Goal: Information Seeking & Learning: Learn about a topic

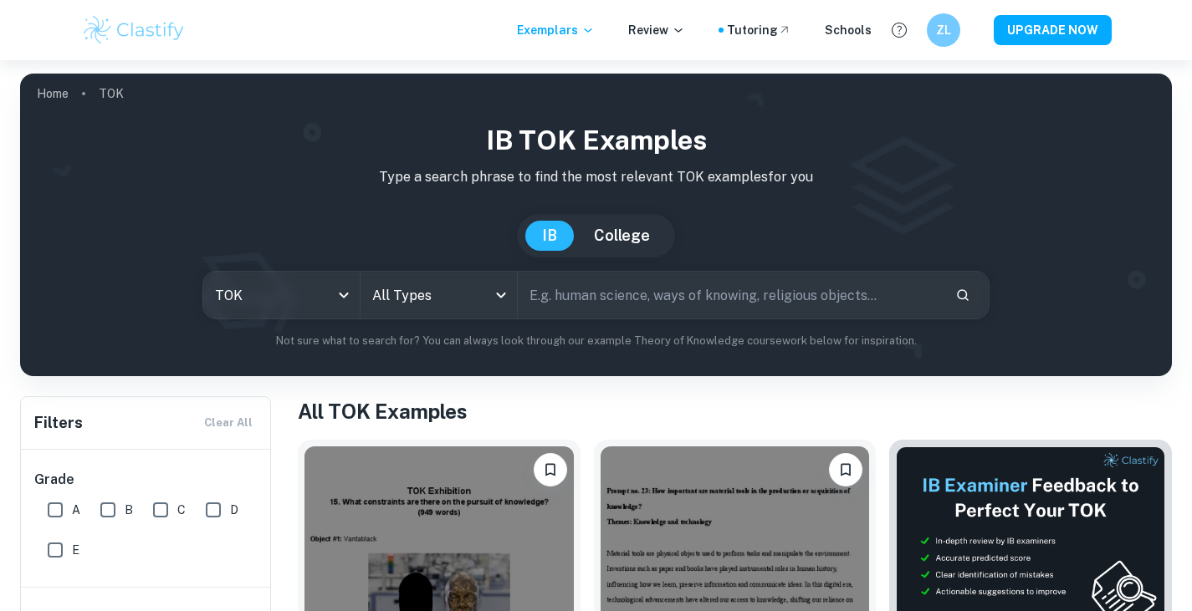
click at [105, 31] on img at bounding box center [134, 29] width 106 height 33
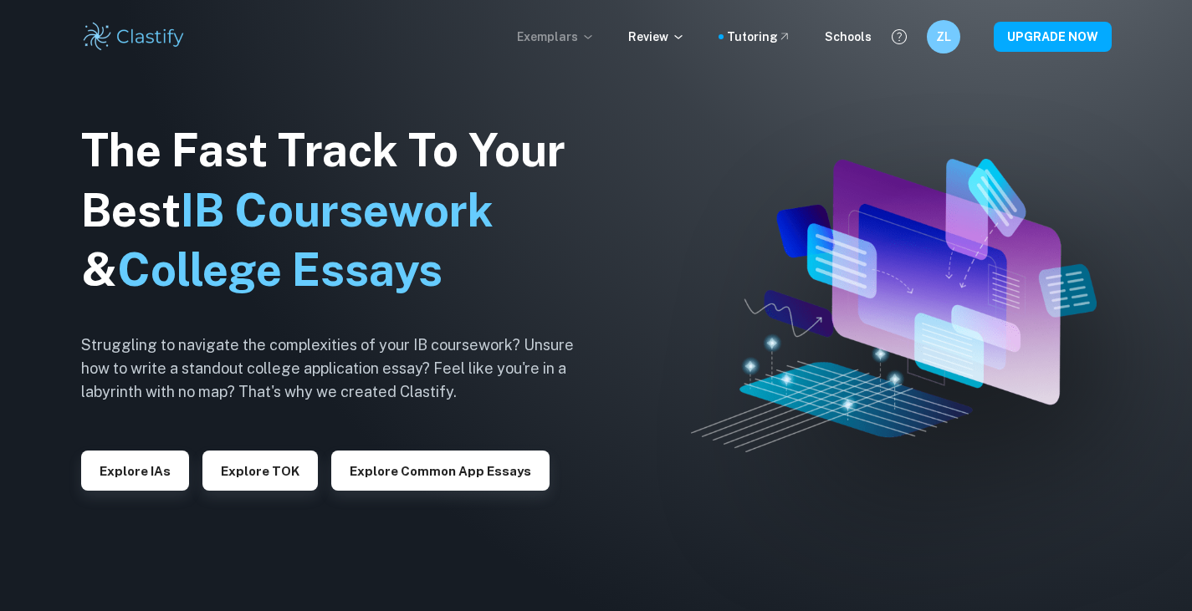
click at [579, 37] on p "Exemplars" at bounding box center [556, 37] width 78 height 18
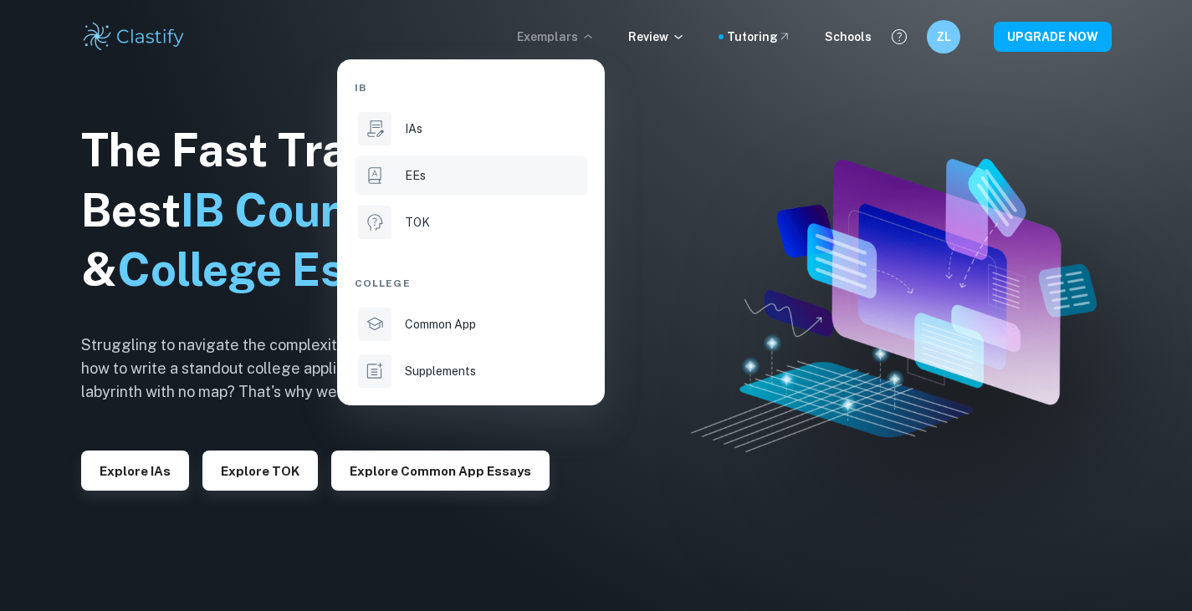
click at [450, 166] on li "EEs" at bounding box center [471, 176] width 232 height 40
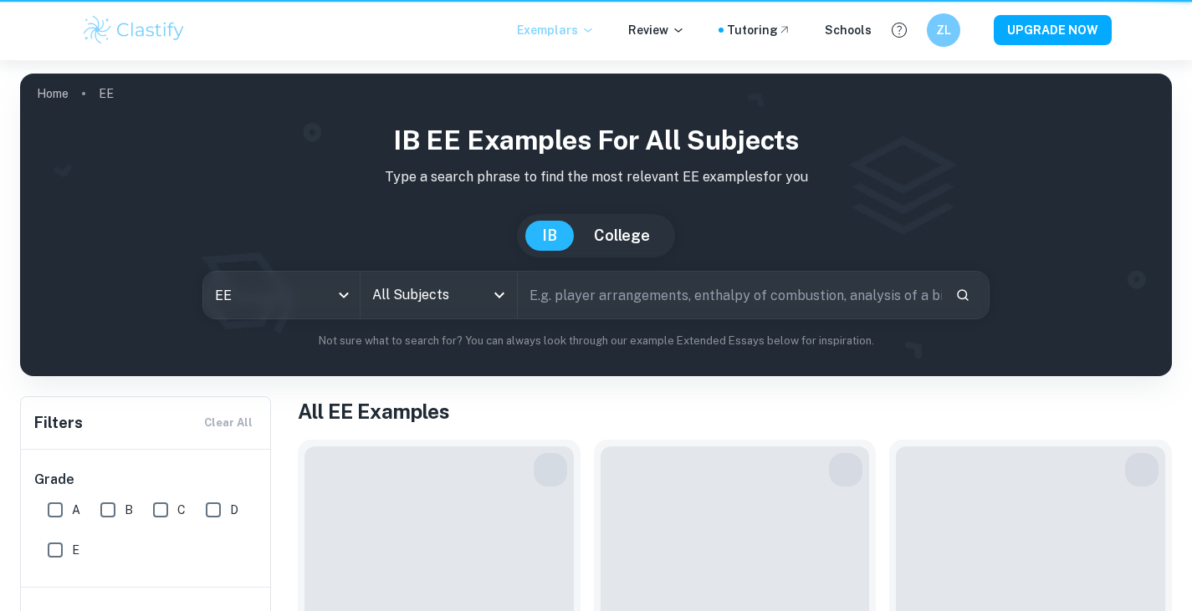
click at [558, 38] on p "Exemplars" at bounding box center [556, 30] width 78 height 18
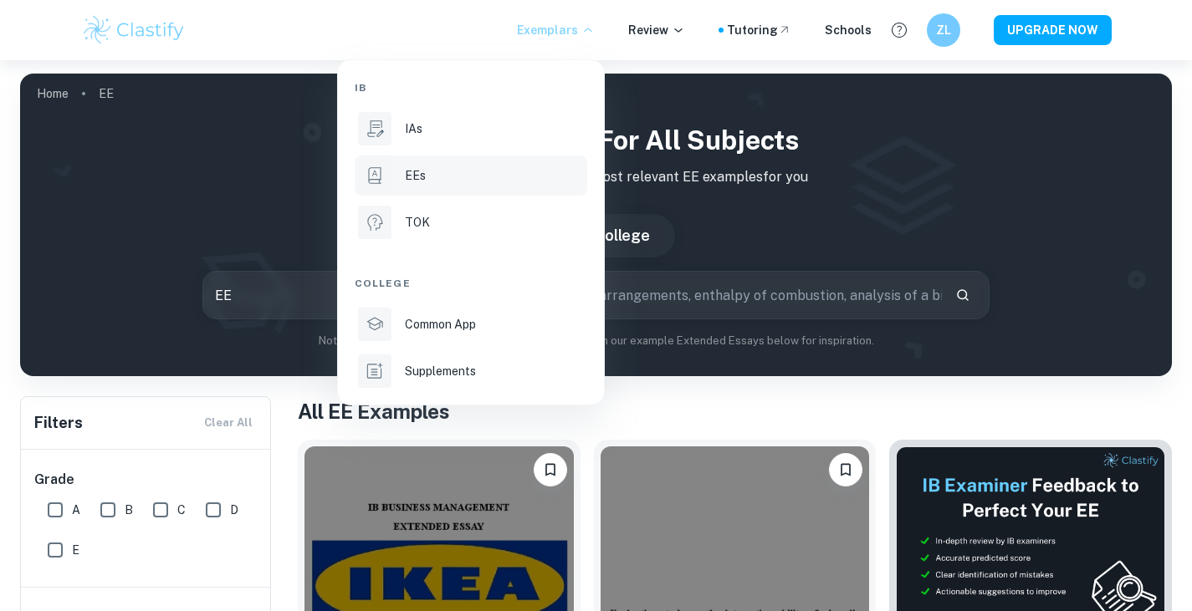
click at [968, 184] on div at bounding box center [596, 305] width 1192 height 611
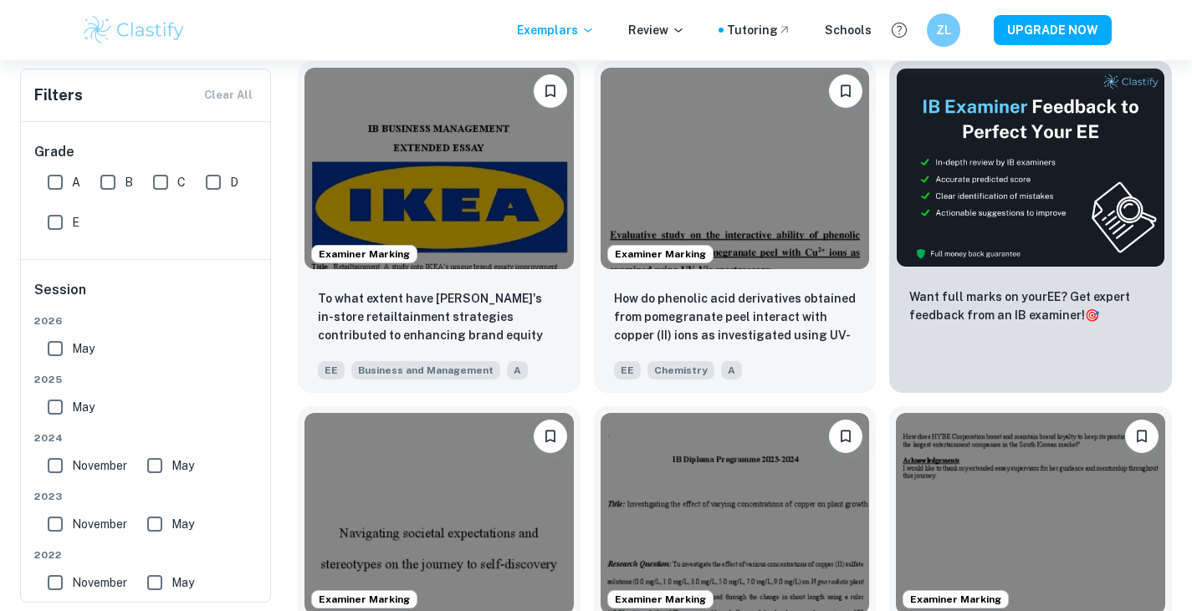
scroll to position [388, 0]
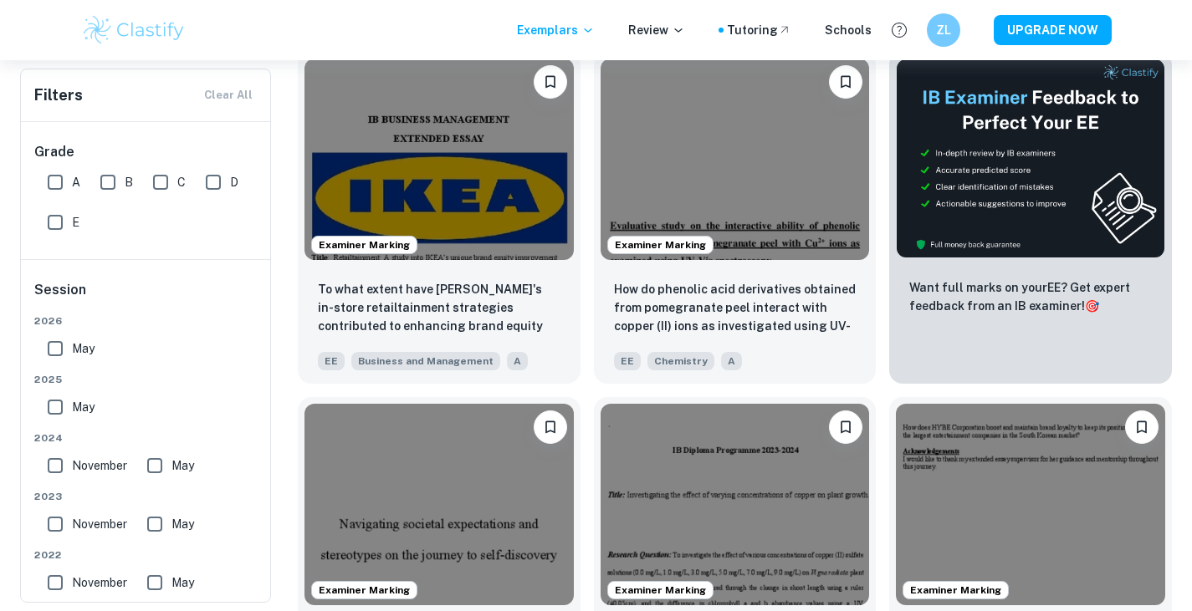
click at [78, 184] on span "A" at bounding box center [76, 182] width 8 height 18
click at [72, 184] on input "A" at bounding box center [54, 182] width 33 height 33
checkbox input "true"
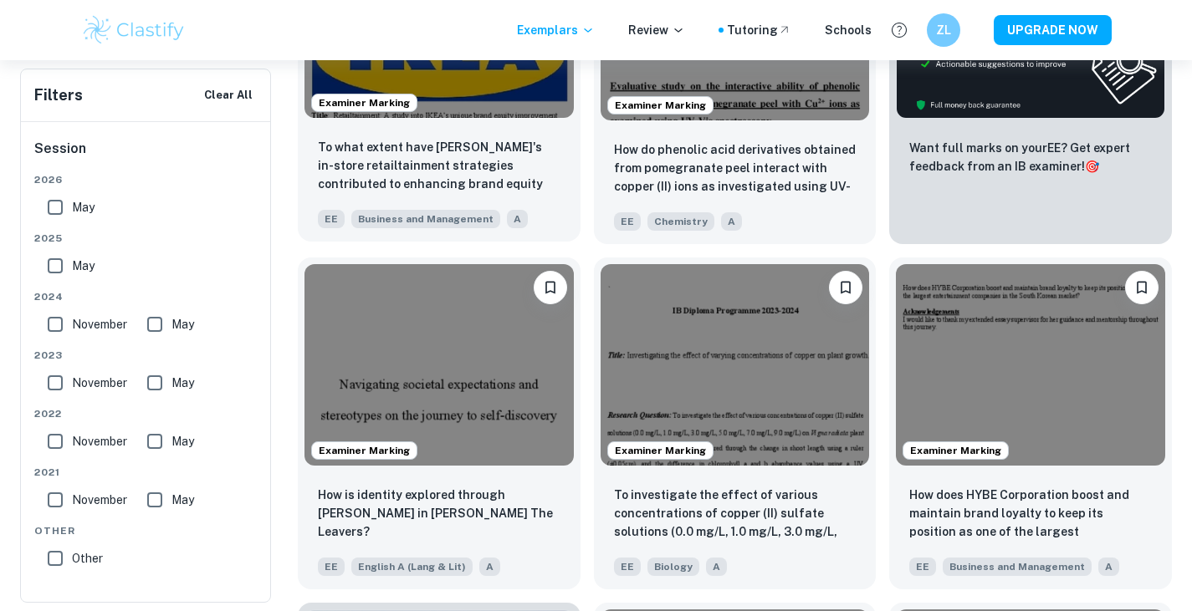
scroll to position [0, 0]
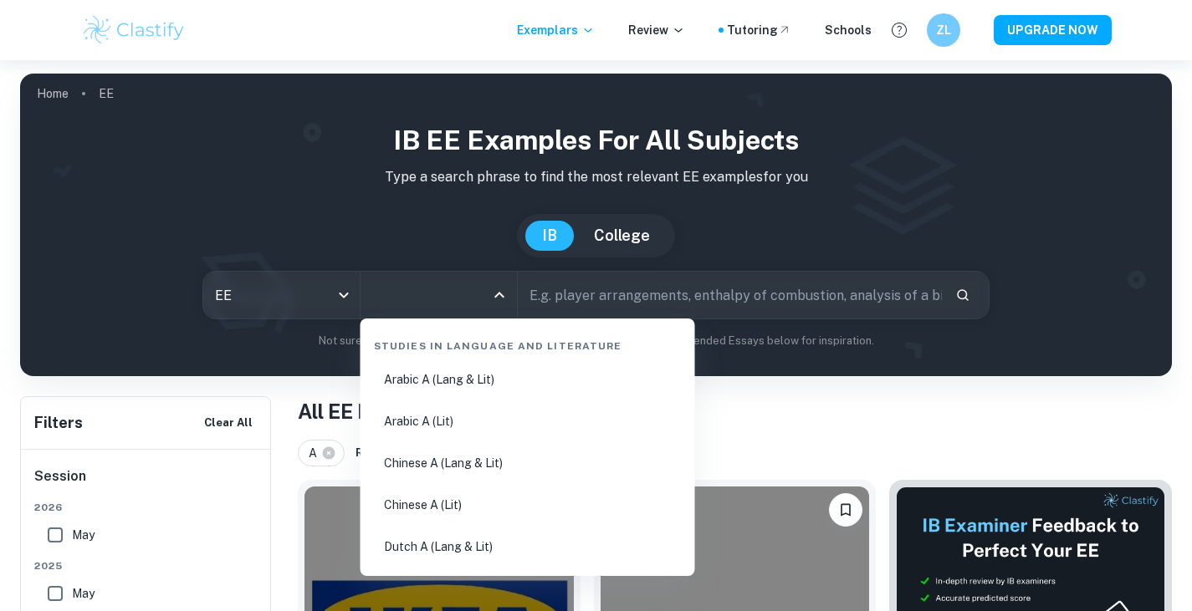
click at [430, 294] on input "All Subjects" at bounding box center [426, 295] width 116 height 32
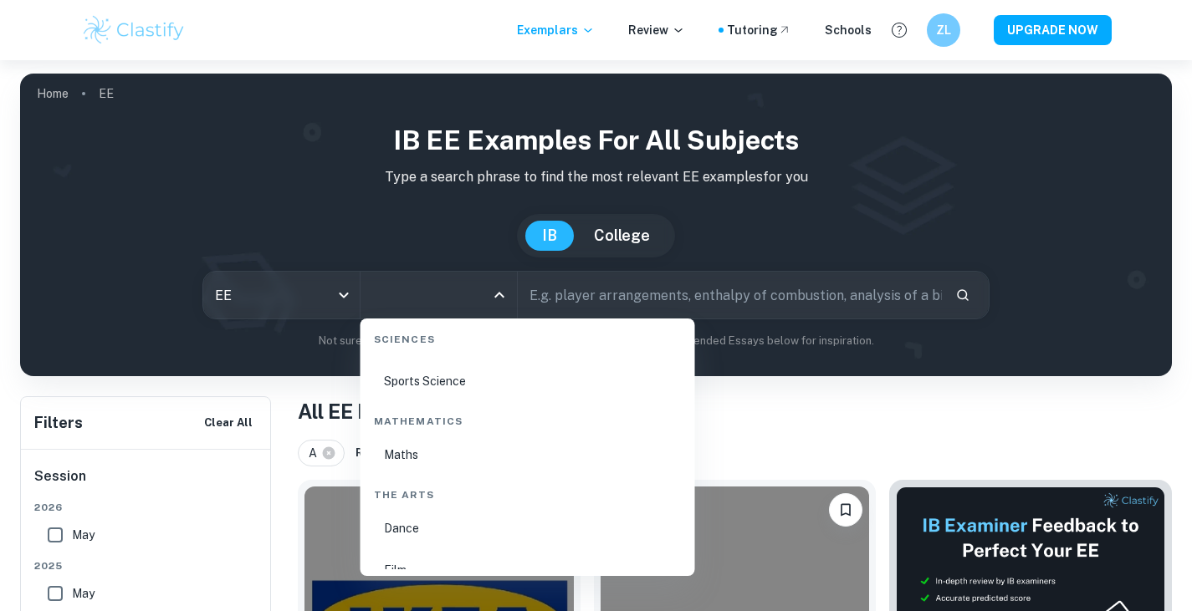
scroll to position [2685, 0]
click at [471, 463] on li "Maths" at bounding box center [527, 455] width 321 height 38
type input "Maths"
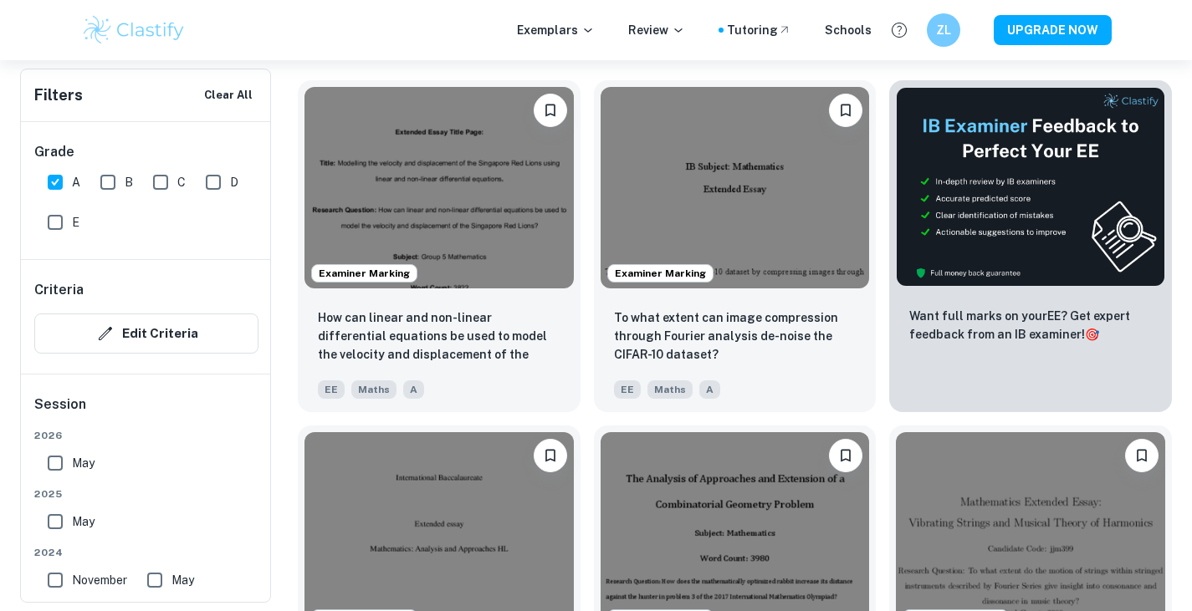
scroll to position [664, 0]
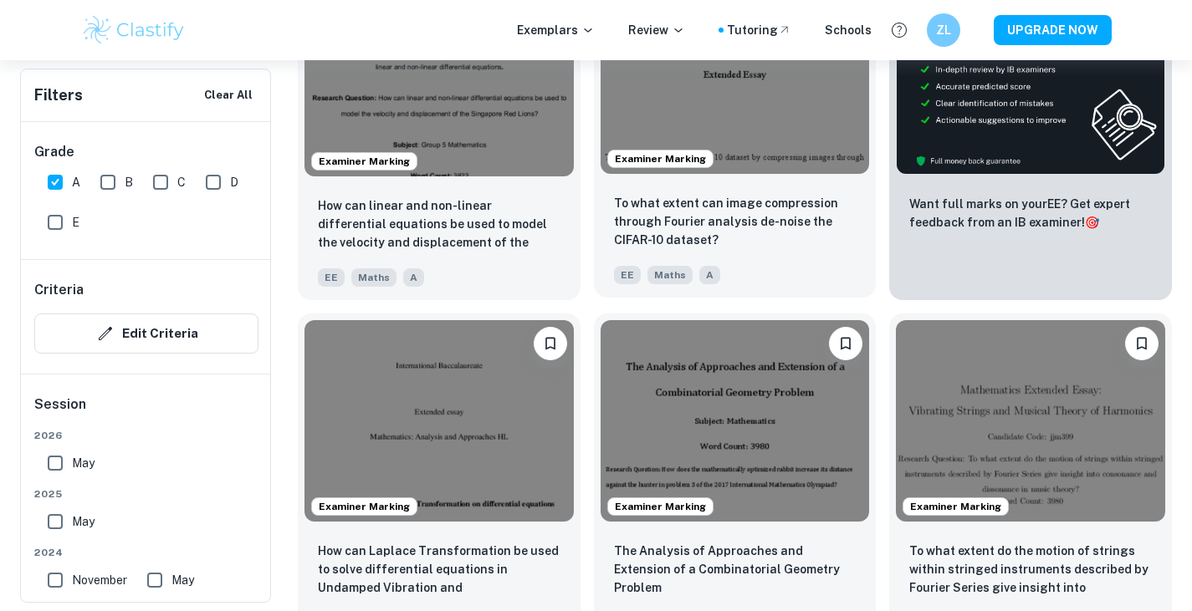
click at [779, 181] on div "To what extent can image compression through Fourier analysis de-noise the CIFA…" at bounding box center [735, 239] width 283 height 117
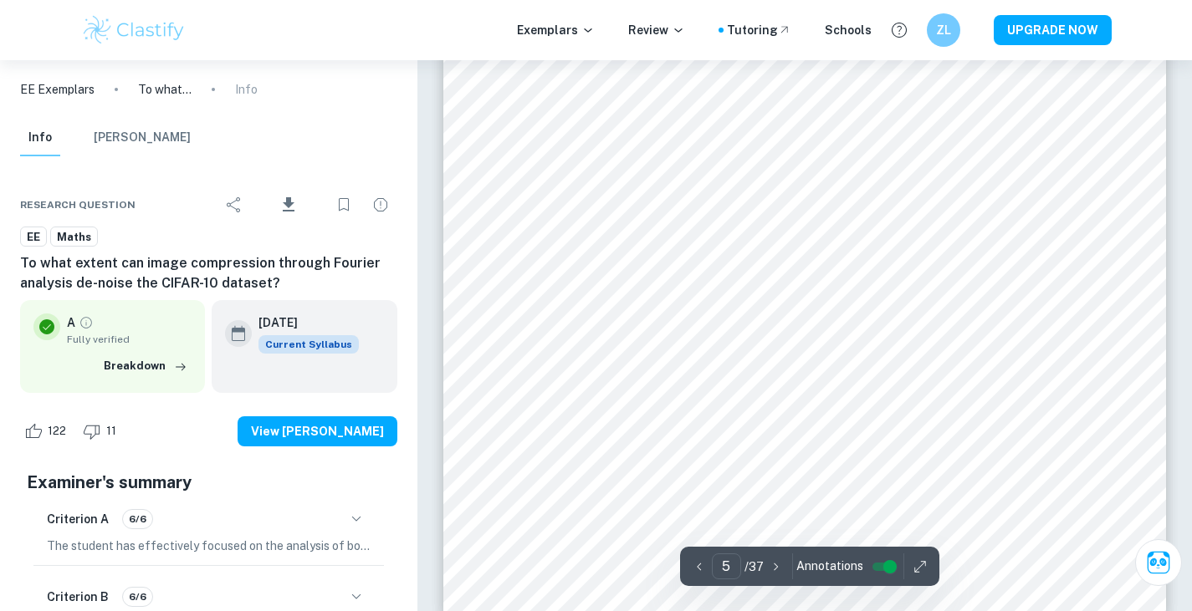
scroll to position [4408, 0]
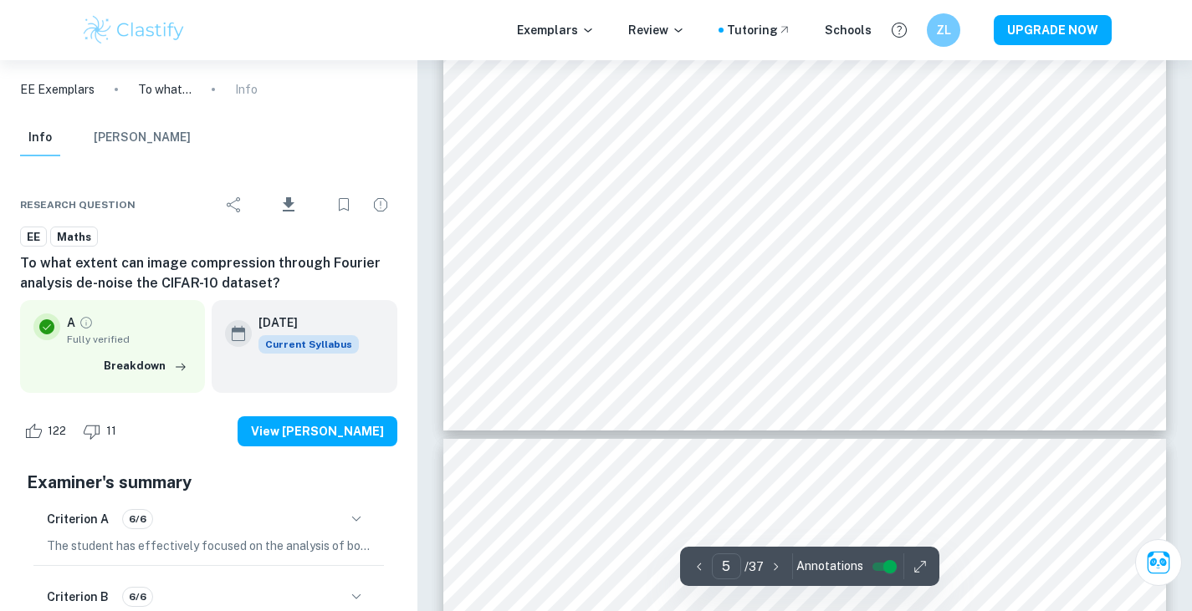
type input "6"
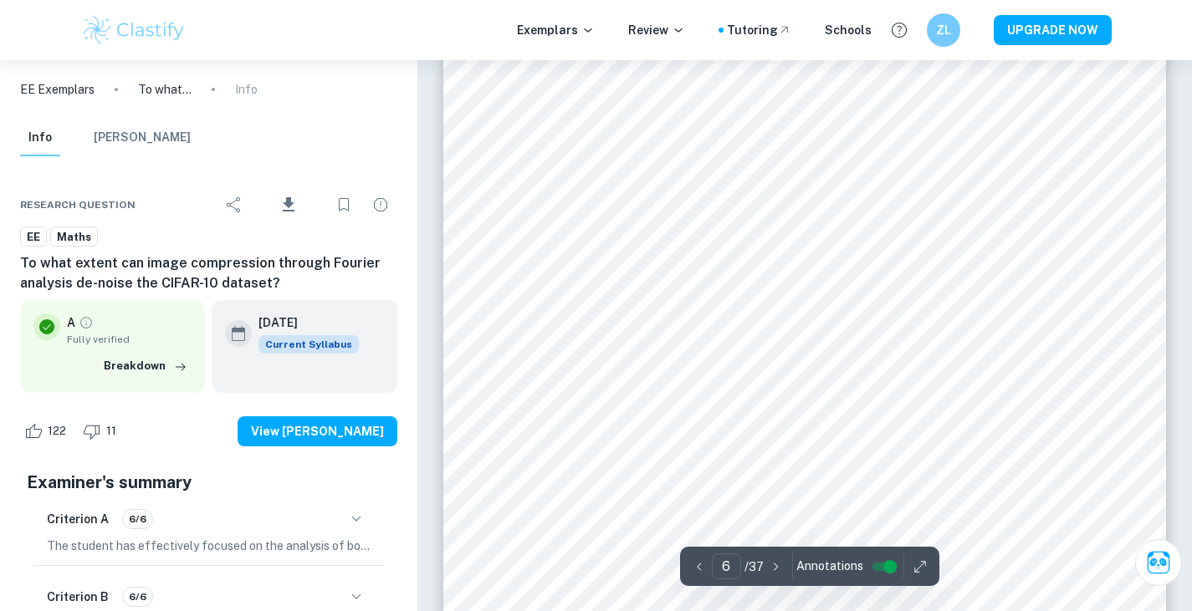
scroll to position [5010, 0]
